Goal: Transaction & Acquisition: Download file/media

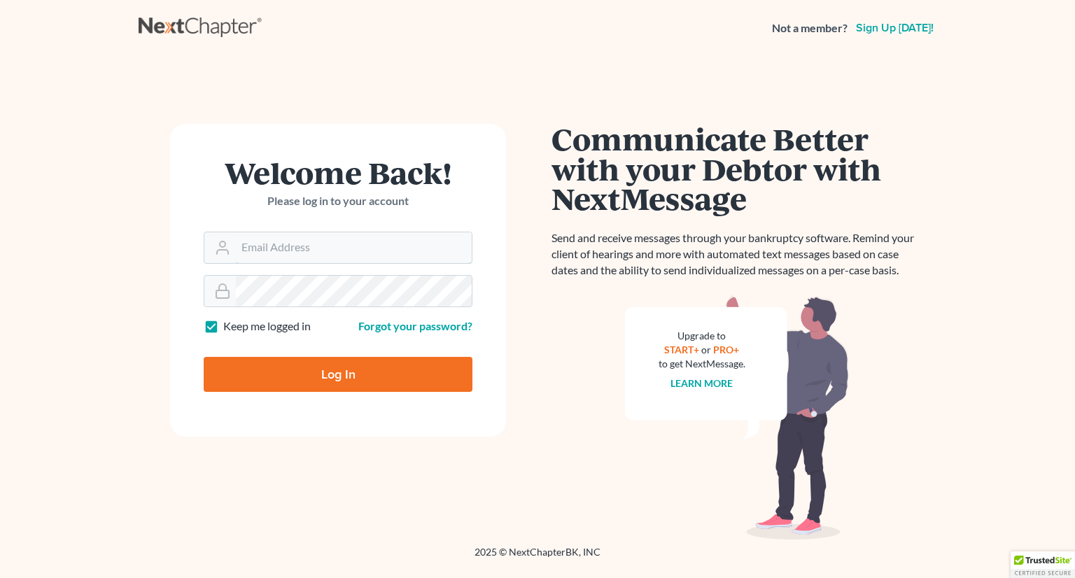
type input "[PERSON_NAME][EMAIL_ADDRESS][DOMAIN_NAME]"
click at [324, 374] on input "Log In" at bounding box center [338, 374] width 269 height 35
type input "Thinking..."
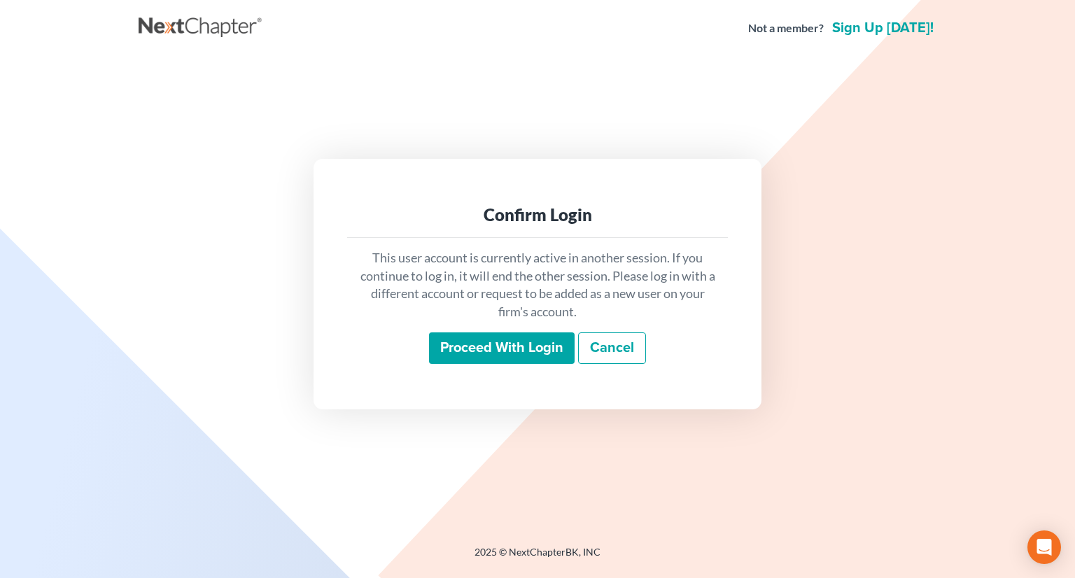
click at [490, 348] on input "Proceed with login" at bounding box center [502, 348] width 146 height 32
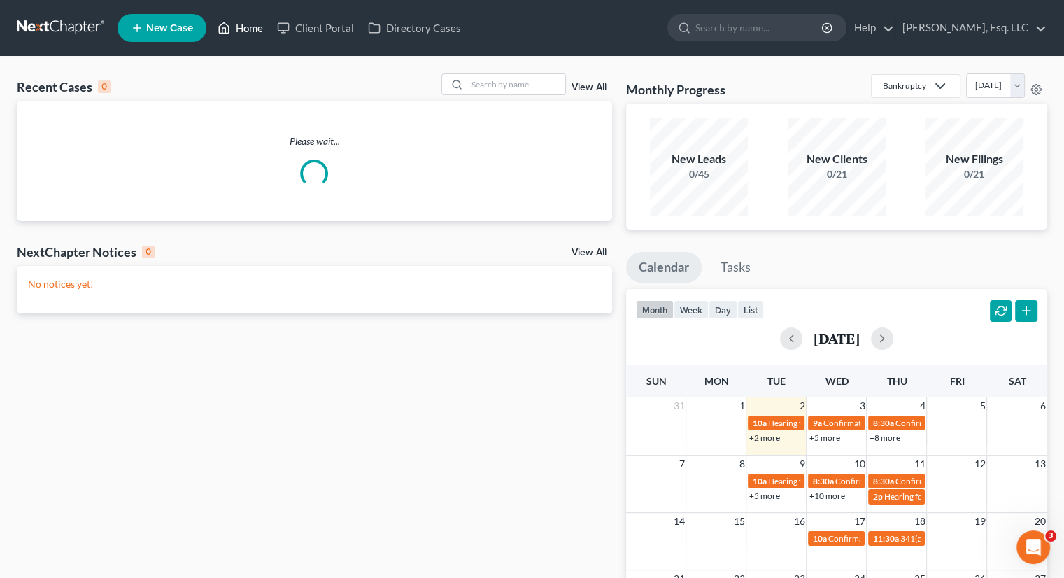
click at [244, 20] on link "Home" at bounding box center [240, 27] width 59 height 25
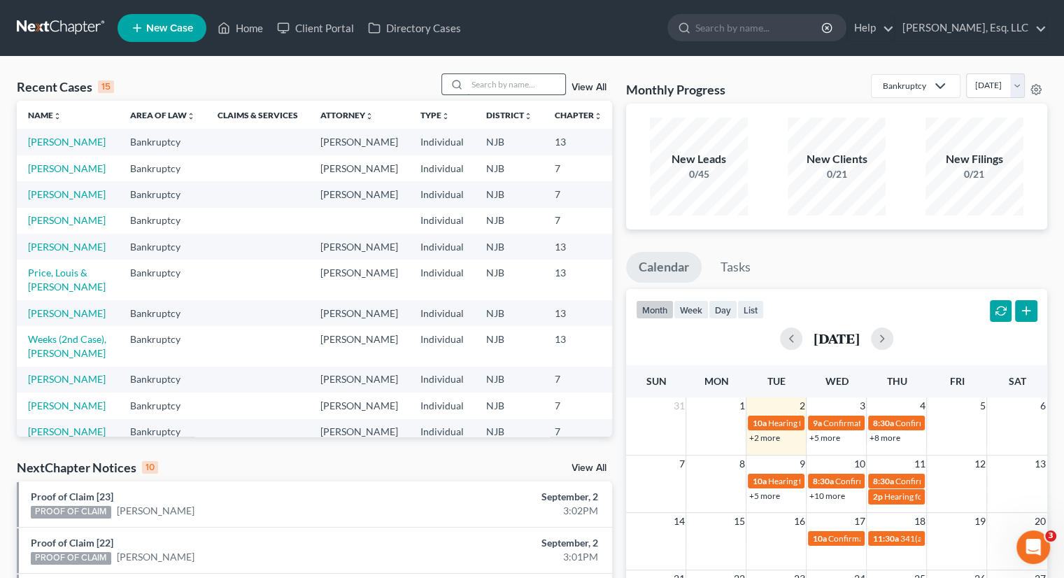
click at [490, 87] on input "search" at bounding box center [516, 84] width 98 height 20
type input "Eng"
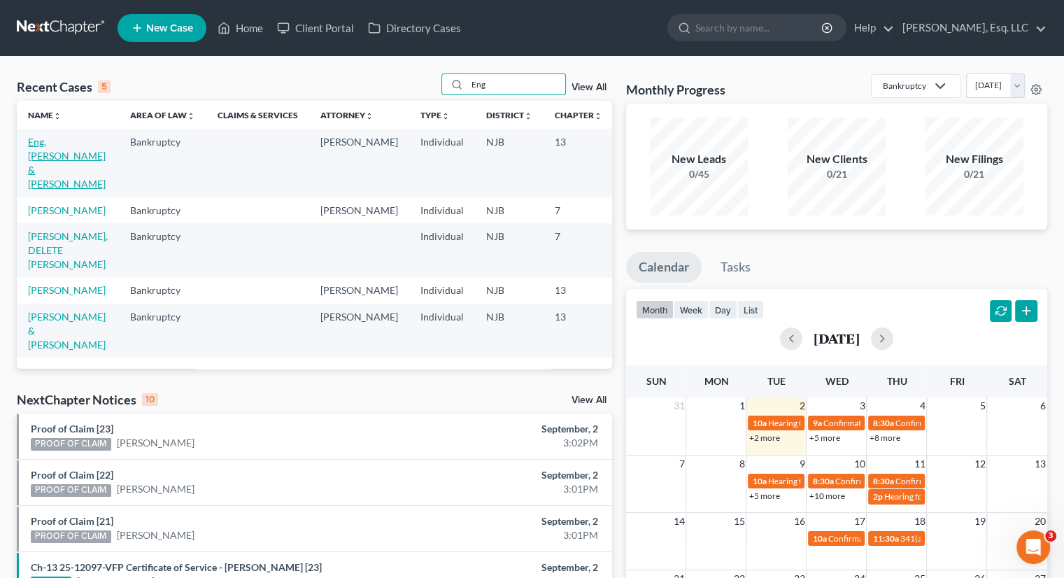
click at [53, 146] on link "Eng, [PERSON_NAME] & [PERSON_NAME]" at bounding box center [67, 163] width 78 height 54
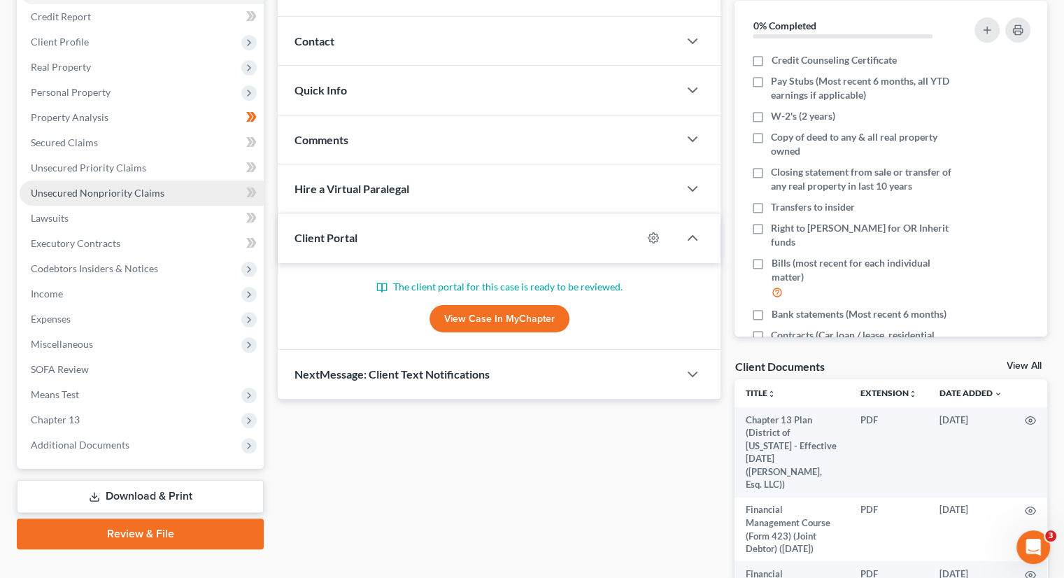
scroll to position [323, 0]
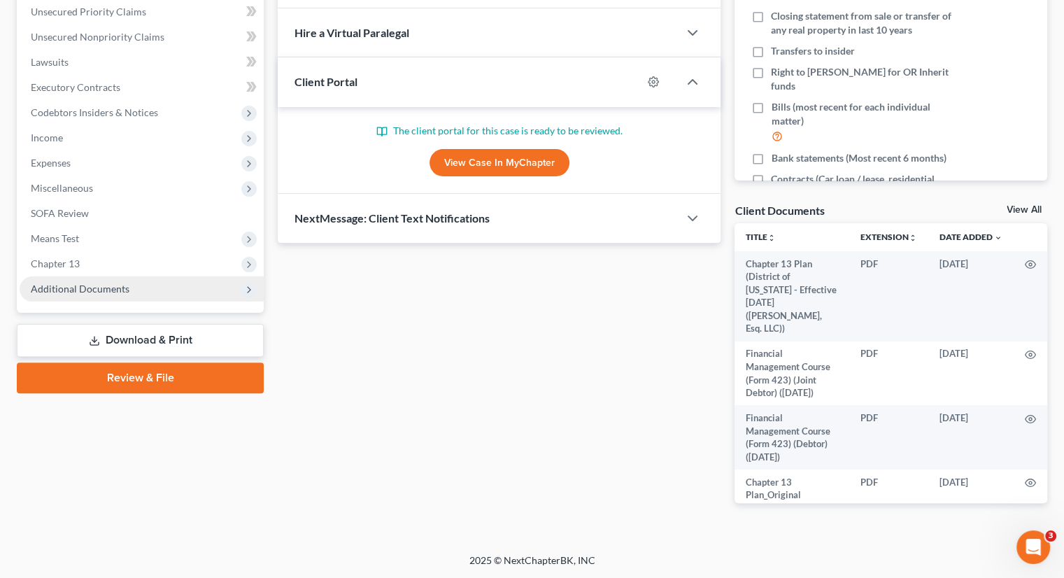
click at [87, 288] on span "Additional Documents" at bounding box center [80, 289] width 99 height 12
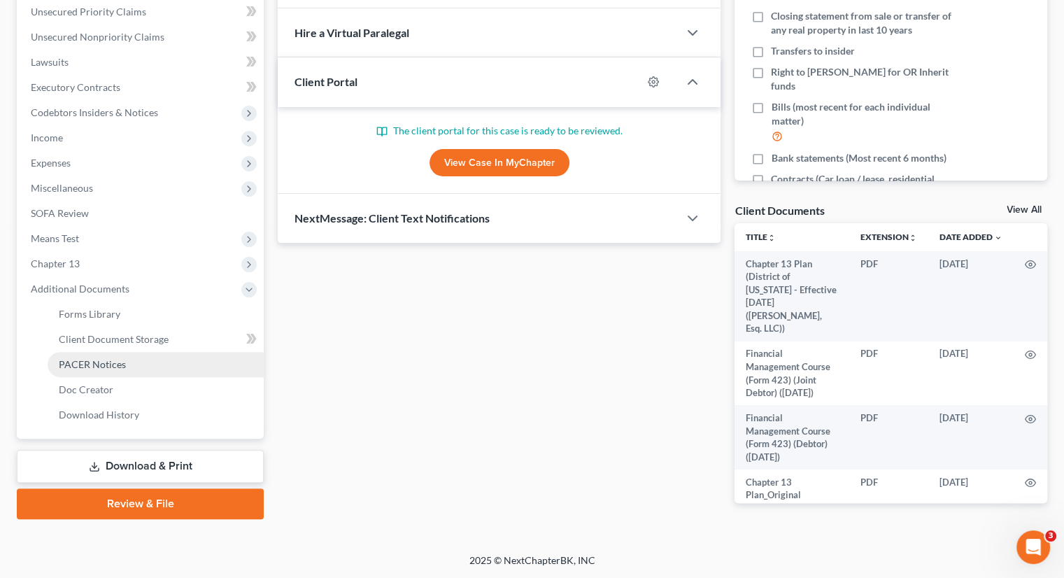
click at [94, 358] on span "PACER Notices" at bounding box center [92, 364] width 67 height 12
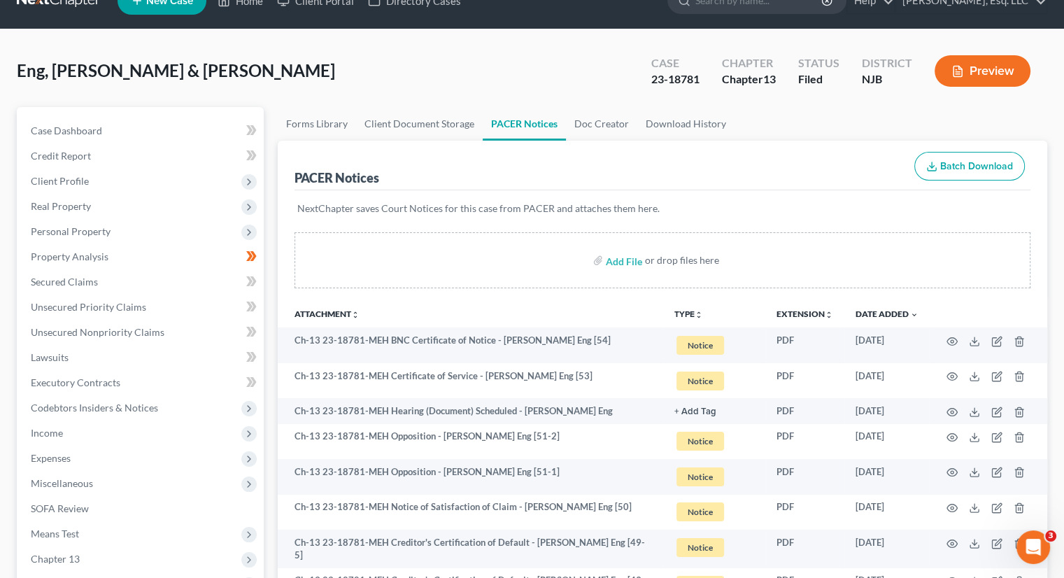
scroll to position [70, 0]
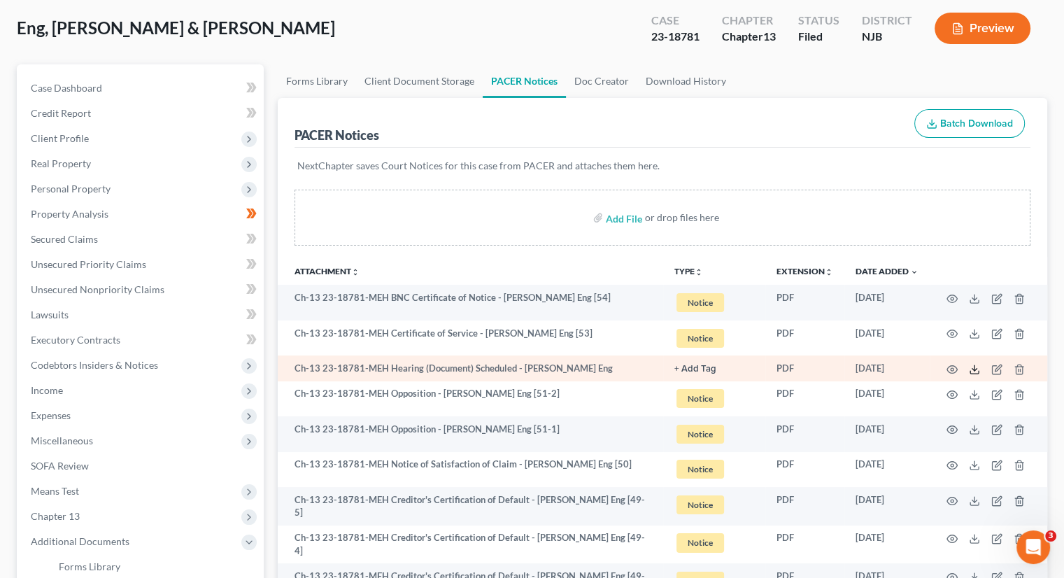
click at [973, 367] on icon at bounding box center [974, 369] width 11 height 11
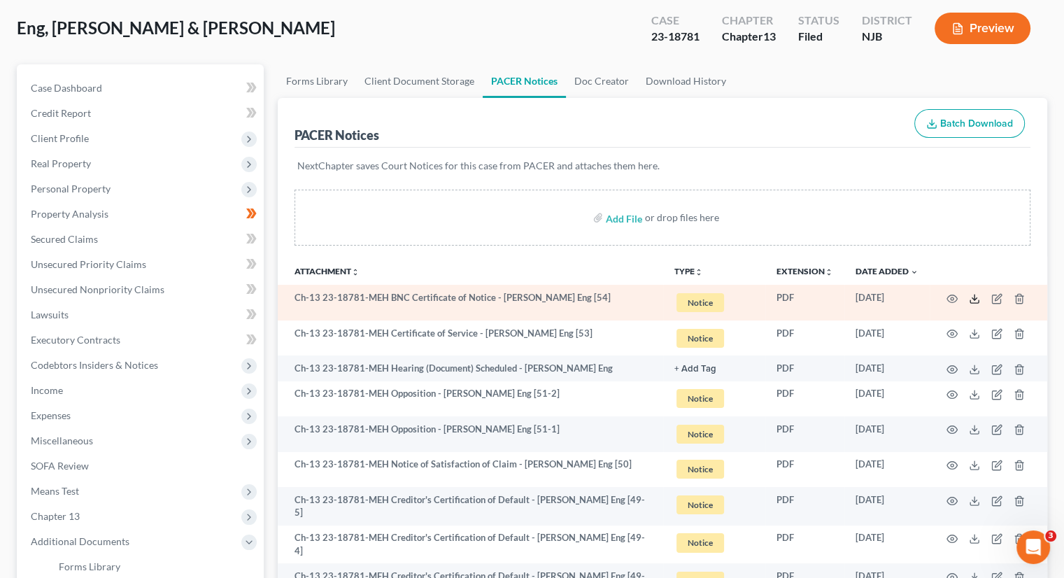
click at [975, 297] on icon at bounding box center [974, 298] width 11 height 11
